Goal: Transaction & Acquisition: Purchase product/service

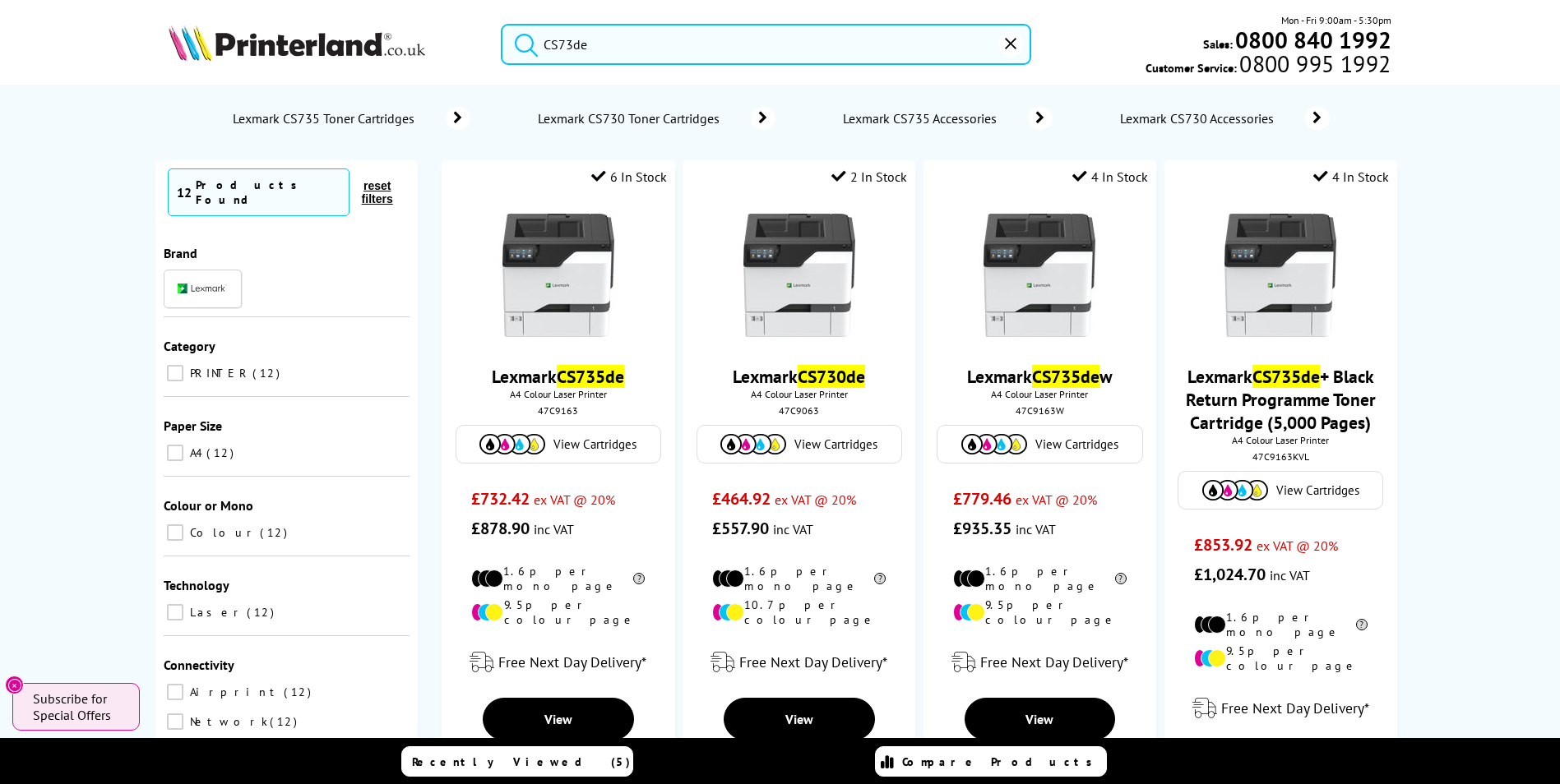
drag, startPoint x: 659, startPoint y: 34, endPoint x: 442, endPoint y: 21, distance: 217.4
click at [442, 21] on div "CS73de Mon - Fri 9:00am - 5:30pm Sales: 0800 840 1992 Customer Service: 0800 99…" at bounding box center [780, 48] width 1316 height 73
paste input "T5700D"
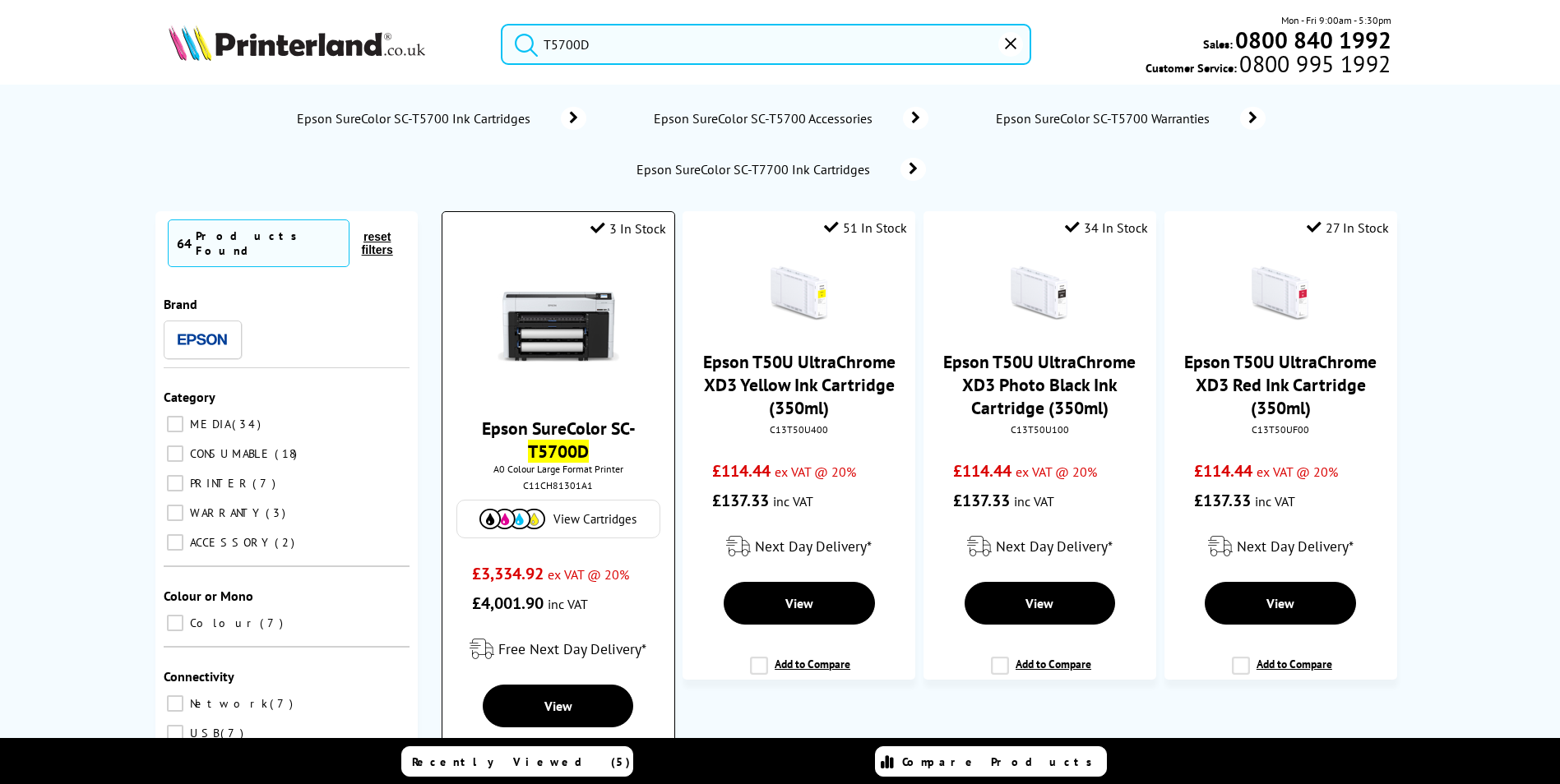
type input "T5700D"
click at [566, 440] on mark "T5700D" at bounding box center [557, 451] width 61 height 23
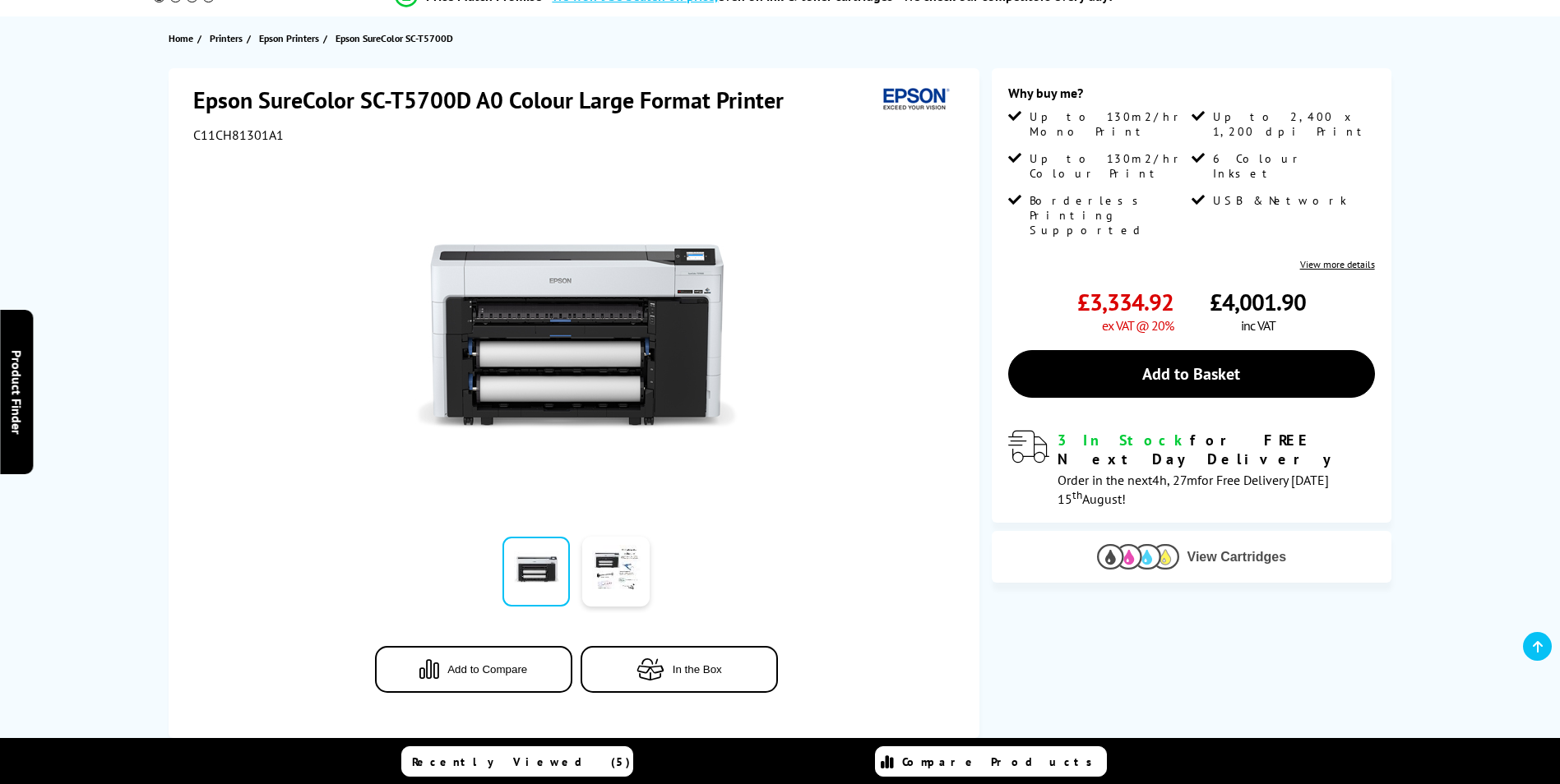
click at [1241, 550] on span "View Cartridges" at bounding box center [1237, 557] width 100 height 15
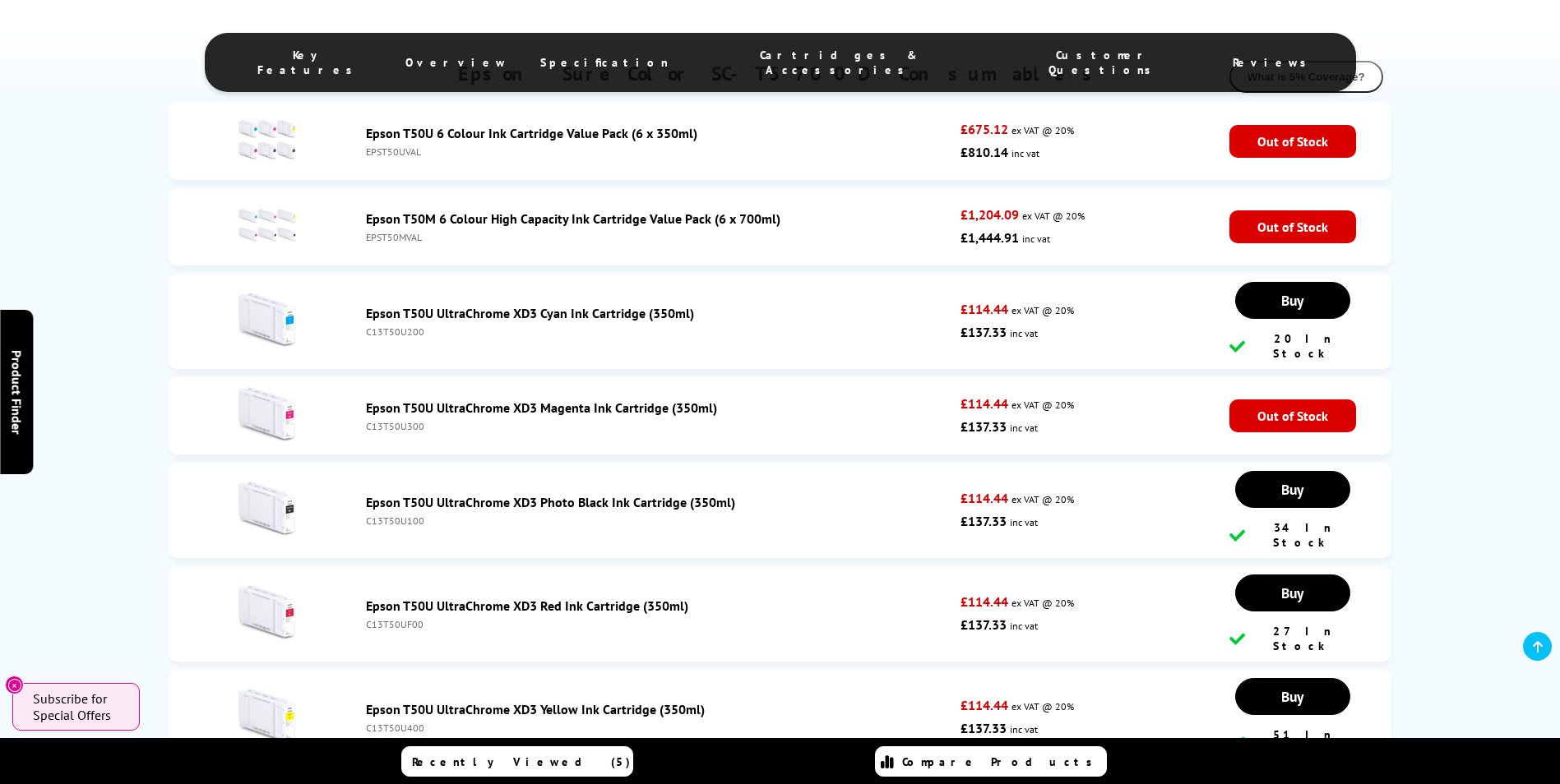
scroll to position [2970, 0]
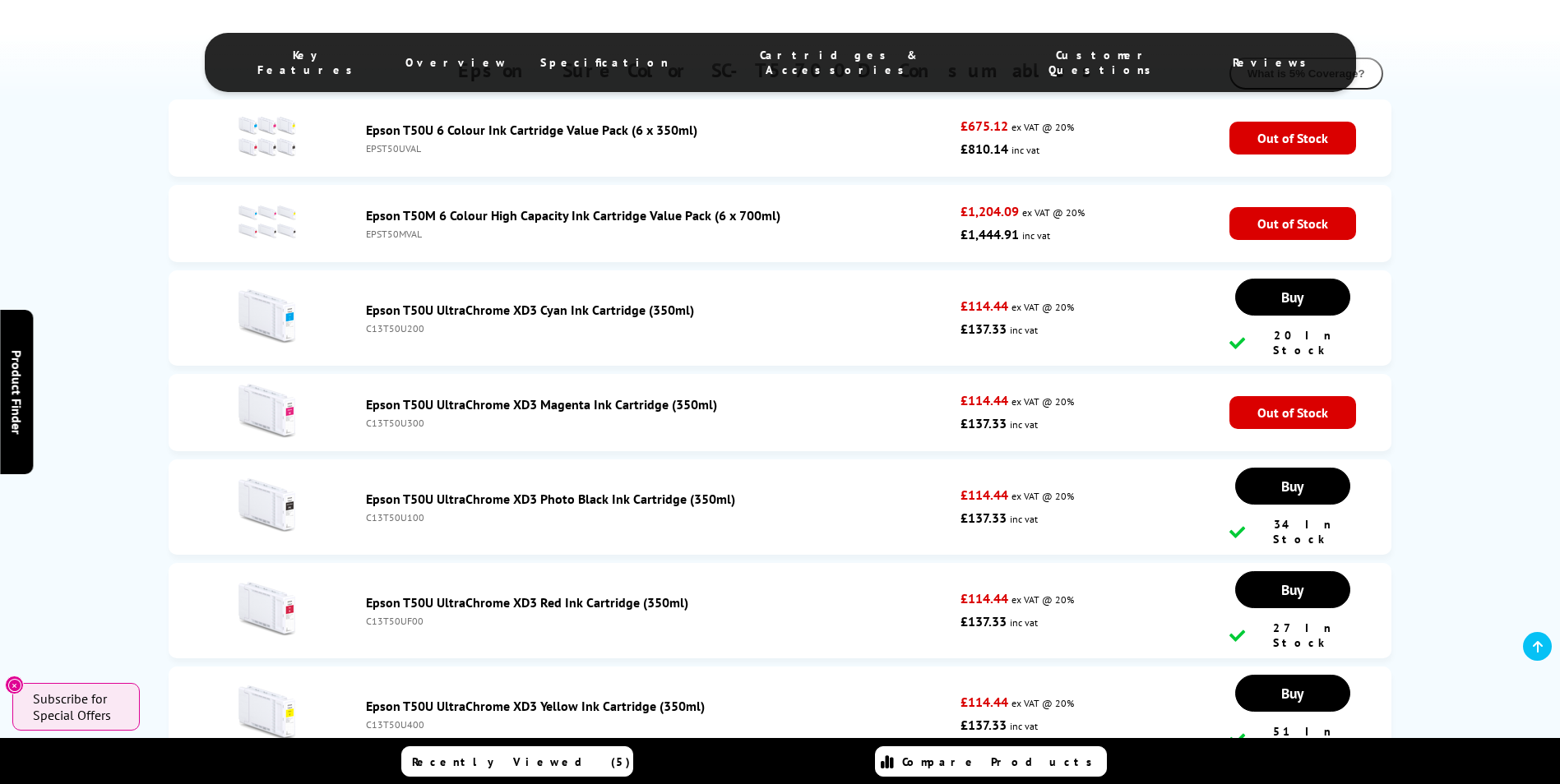
click at [397, 322] on div "C13T50U200" at bounding box center [659, 328] width 586 height 12
click at [394, 322] on div "C13T50U200" at bounding box center [659, 328] width 586 height 12
click at [396, 417] on div "C13T50U300" at bounding box center [659, 423] width 586 height 12
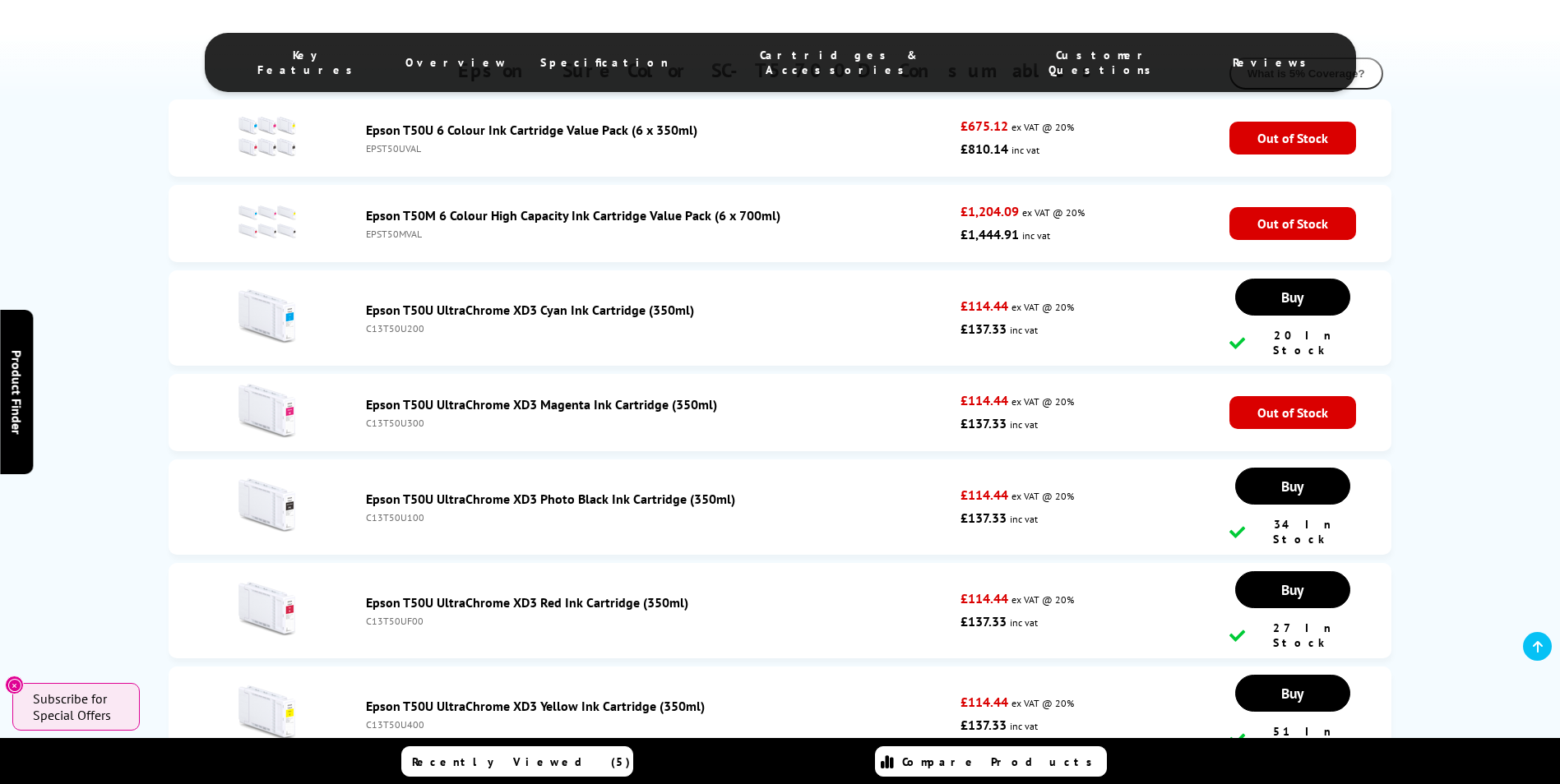
click at [396, 417] on div "C13T50U300" at bounding box center [659, 423] width 586 height 12
copy div "C13T50U300"
click at [387, 511] on div "C13T50U100" at bounding box center [659, 517] width 586 height 12
copy div "C13T50U100"
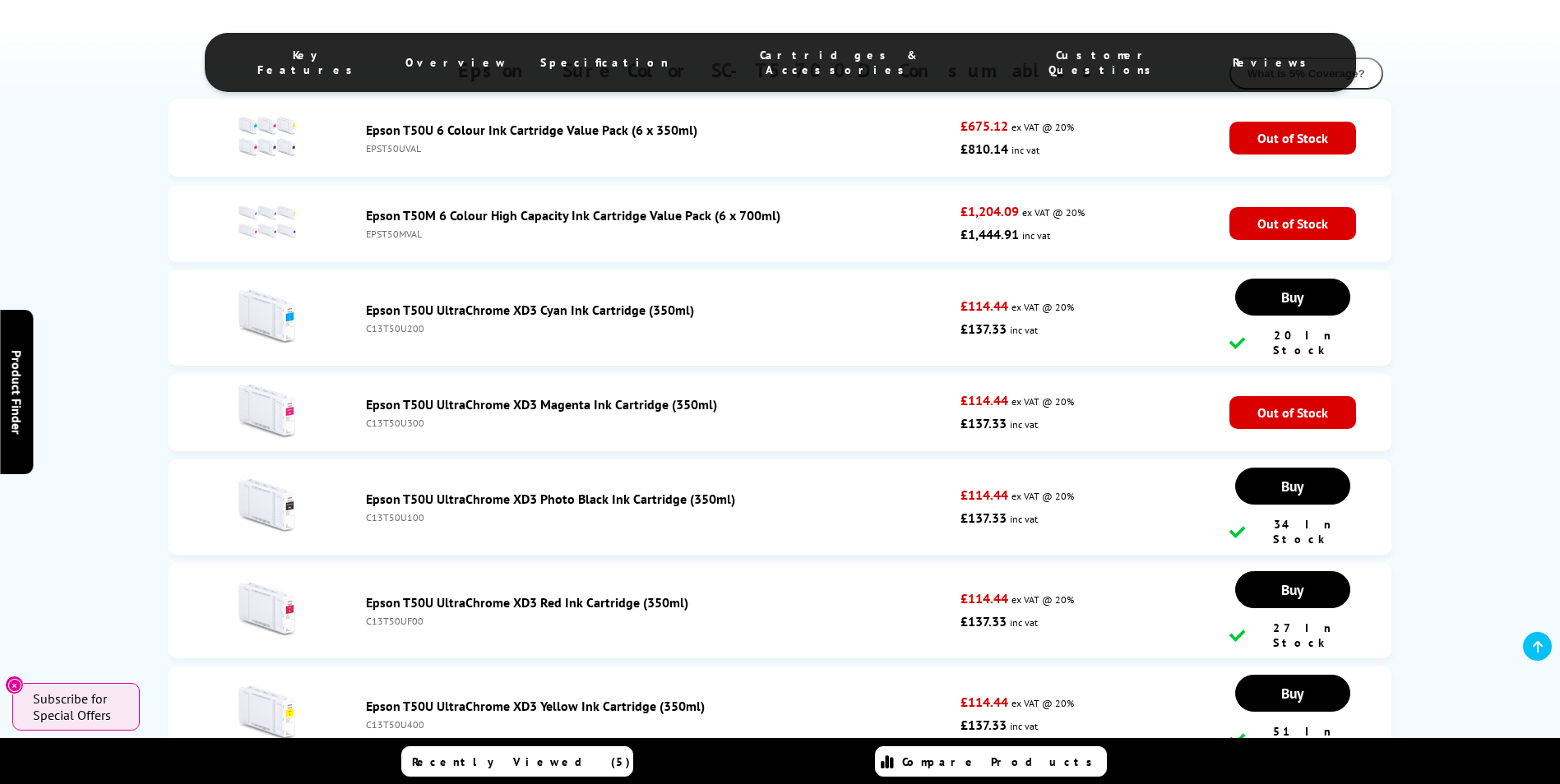
click at [404, 615] on div "C13T50UF00" at bounding box center [659, 621] width 586 height 12
drag, startPoint x: 404, startPoint y: 584, endPoint x: 476, endPoint y: 602, distance: 74.2
click at [476, 602] on li "Epson T50U UltraChrome XD3 Red Ink Cartridge (350ml) C13T50UF00 £114.44 ex VAT …" at bounding box center [780, 611] width 1223 height 96
click at [399, 718] on div "C13T50U400" at bounding box center [659, 724] width 586 height 12
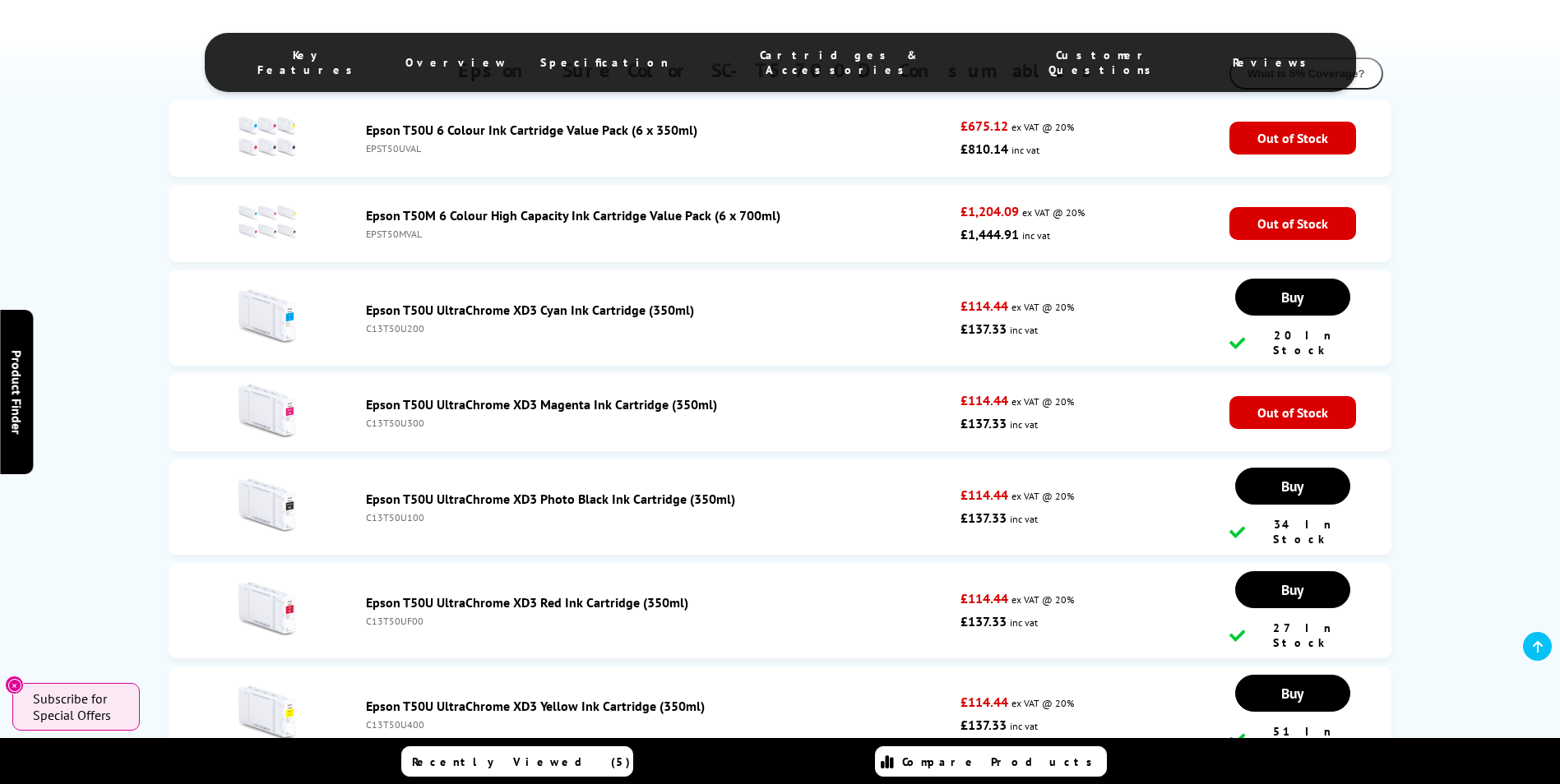
click at [399, 718] on div "C13T50U400" at bounding box center [659, 724] width 586 height 12
copy div "C13T50U400"
